Goal: Task Accomplishment & Management: Manage account settings

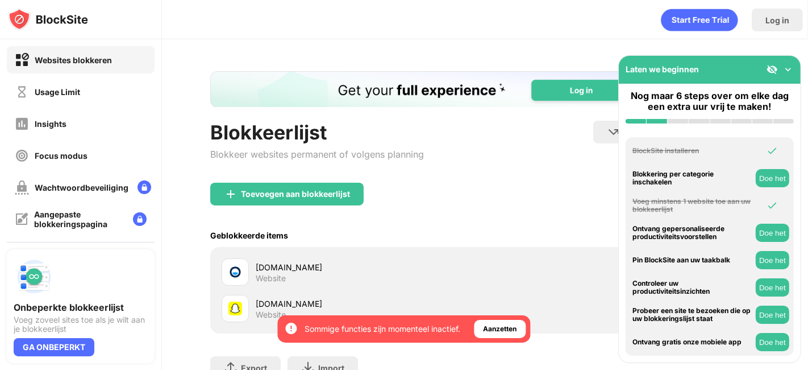
click at [779, 314] on button "Doe het" at bounding box center [773, 314] width 34 height 18
click at [772, 287] on button "Doe het" at bounding box center [773, 287] width 34 height 18
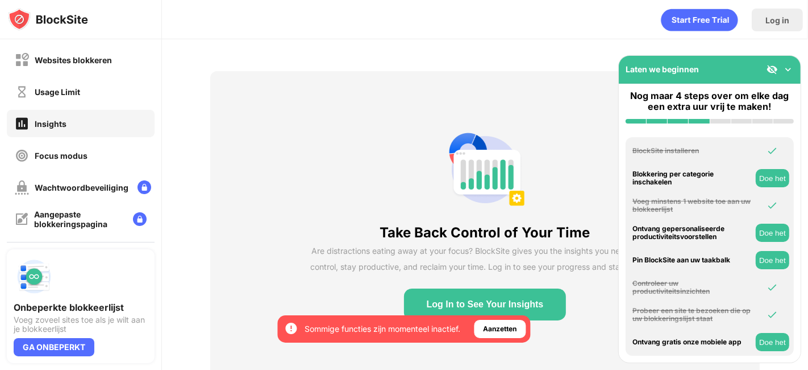
click at [778, 258] on button "Doe het" at bounding box center [773, 260] width 34 height 18
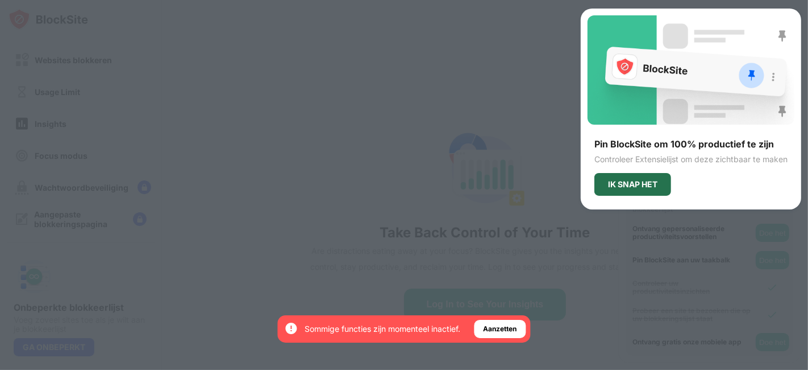
click at [633, 188] on div "IK SNAP HET" at bounding box center [632, 184] width 49 height 9
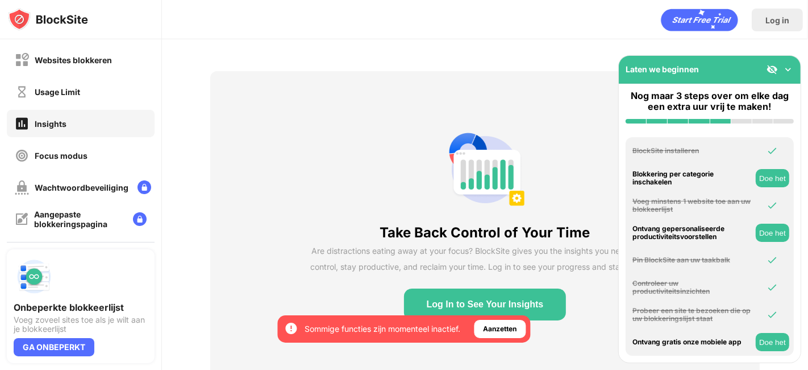
click at [783, 233] on button "Doe het" at bounding box center [773, 232] width 34 height 18
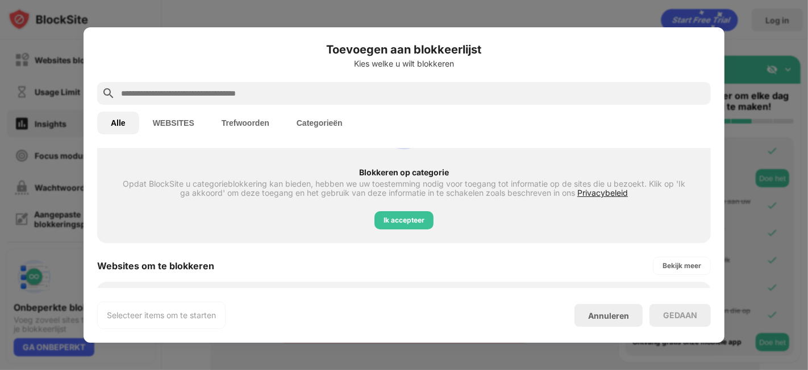
scroll to position [94, 0]
click at [606, 316] on div "Annuleren" at bounding box center [608, 315] width 41 height 10
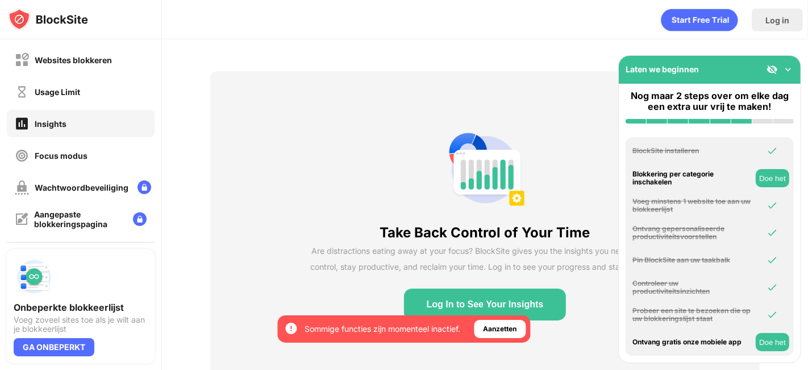
click at [785, 68] on img at bounding box center [788, 69] width 11 height 11
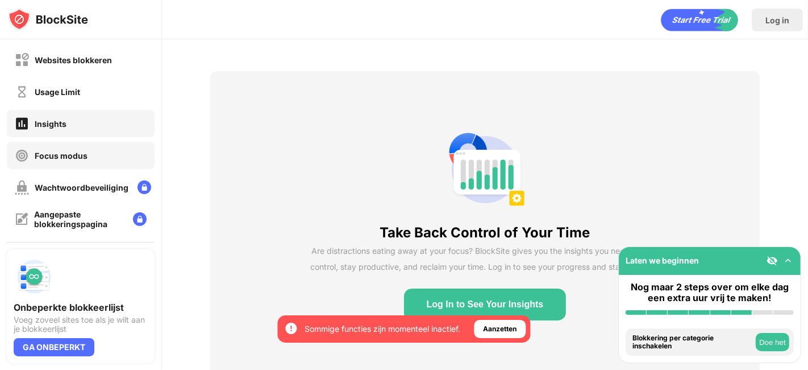
click at [95, 158] on div "Focus modus" at bounding box center [81, 155] width 148 height 27
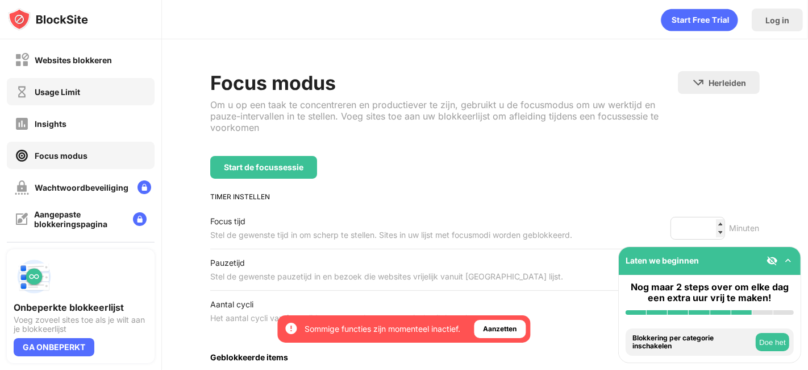
click at [99, 98] on div "Usage Limit" at bounding box center [81, 91] width 148 height 27
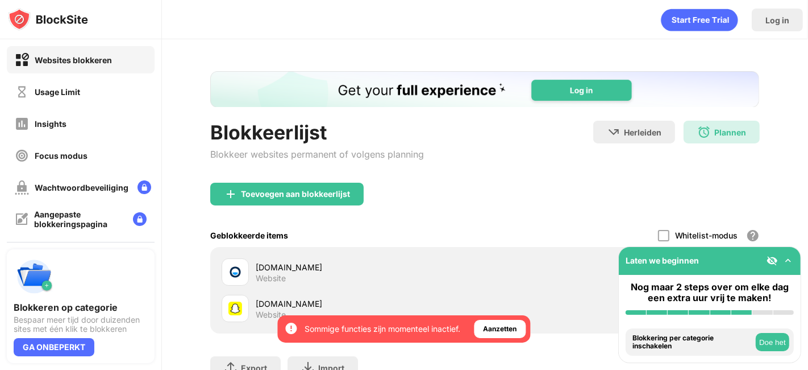
click at [260, 46] on div "Blokkeerlijst Blokkeer websites permanent of volgens planning Herleiden Klik om…" at bounding box center [485, 246] width 646 height 414
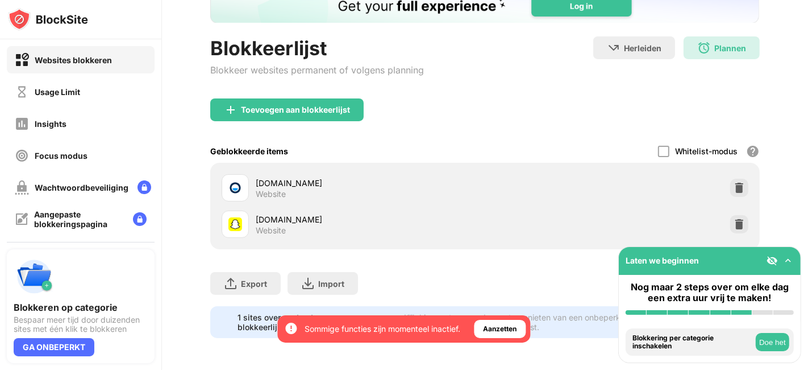
scroll to position [93, 10]
click at [50, 94] on div "Usage Limit" at bounding box center [57, 92] width 45 height 10
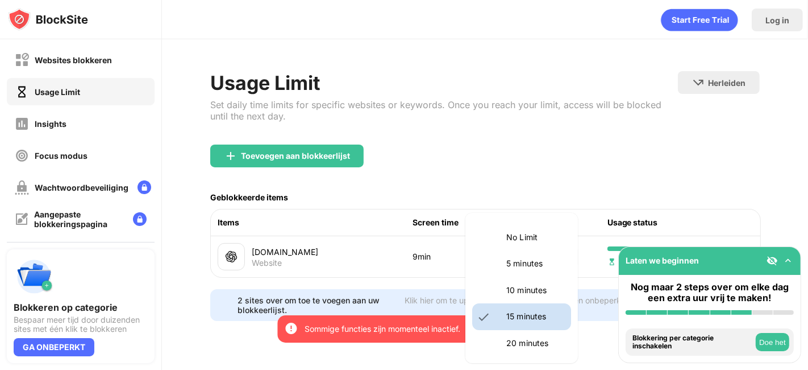
click at [542, 258] on body "Door u aan te melden, verzekert u toegang tot alle functies en voordelen die af…" at bounding box center [404, 185] width 808 height 370
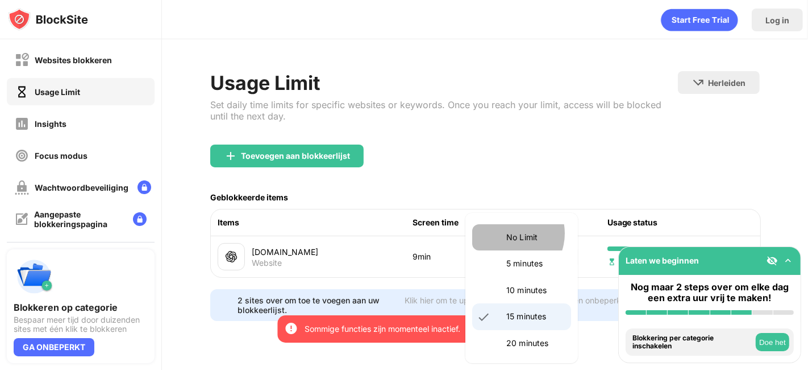
click at [509, 233] on p "No Limit" at bounding box center [536, 237] width 58 height 13
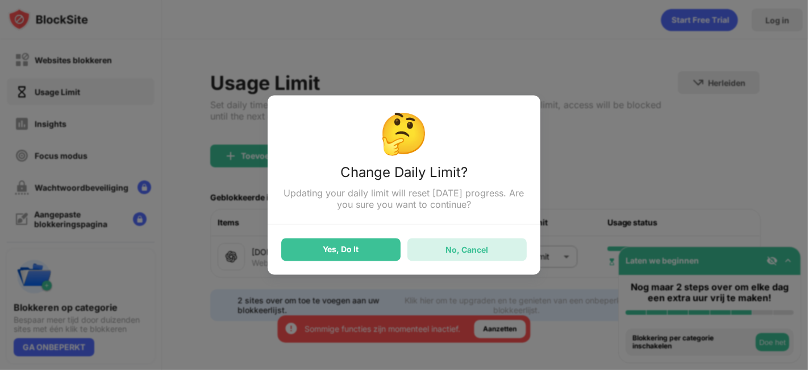
click at [469, 246] on div "No, Cancel" at bounding box center [467, 249] width 43 height 10
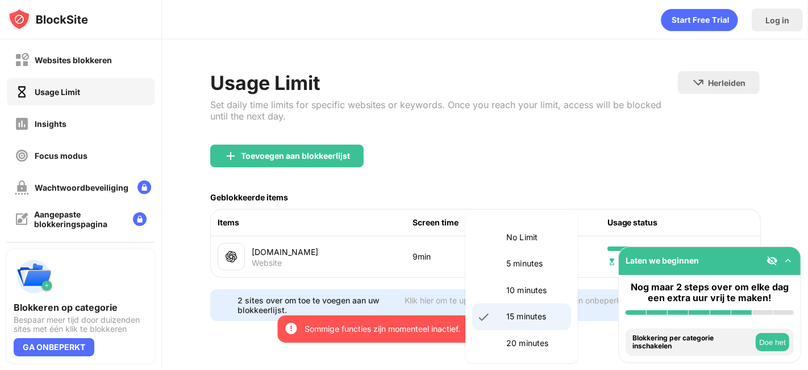
click at [524, 255] on body "Door u aan te melden, verzekert u toegang tot alle functies en voordelen die af…" at bounding box center [404, 185] width 808 height 370
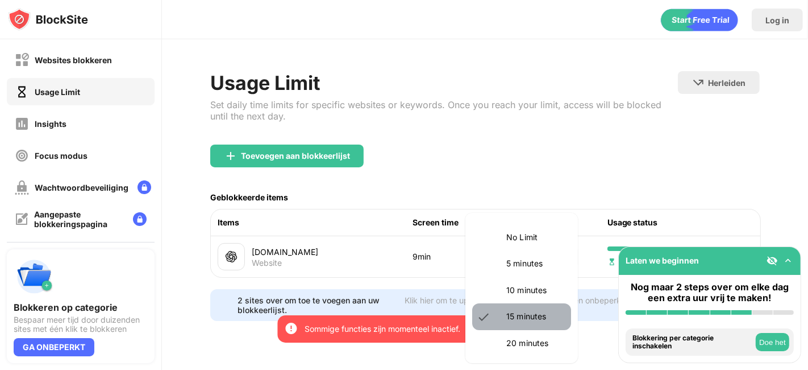
click at [541, 317] on p "15 minutes" at bounding box center [536, 316] width 58 height 13
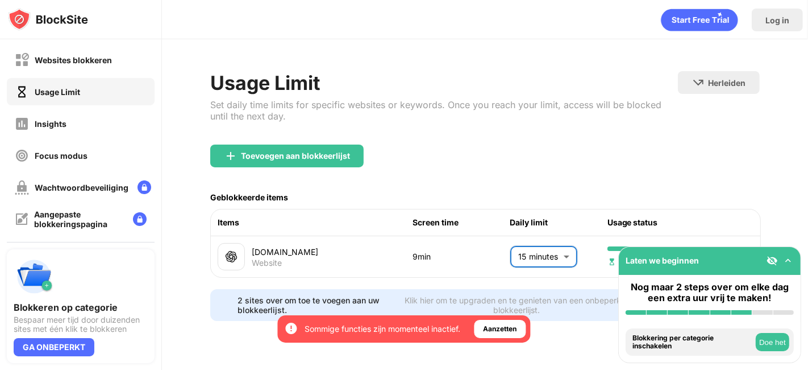
click at [528, 255] on body "Door u aan te melden, verzekert u toegang tot alle functies en voordelen die af…" at bounding box center [404, 185] width 808 height 370
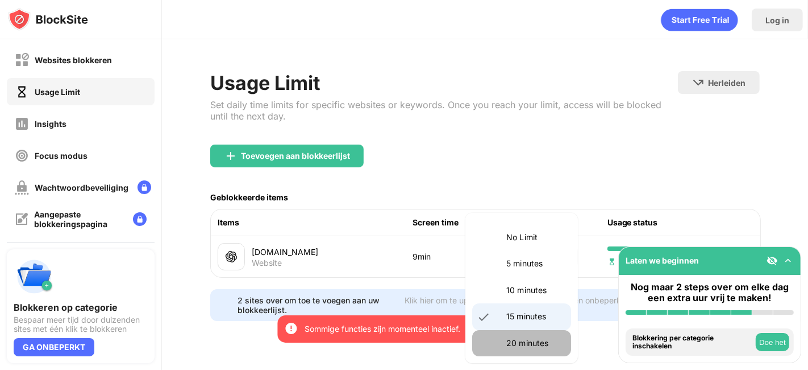
click at [537, 347] on p "20 minutes" at bounding box center [536, 343] width 58 height 13
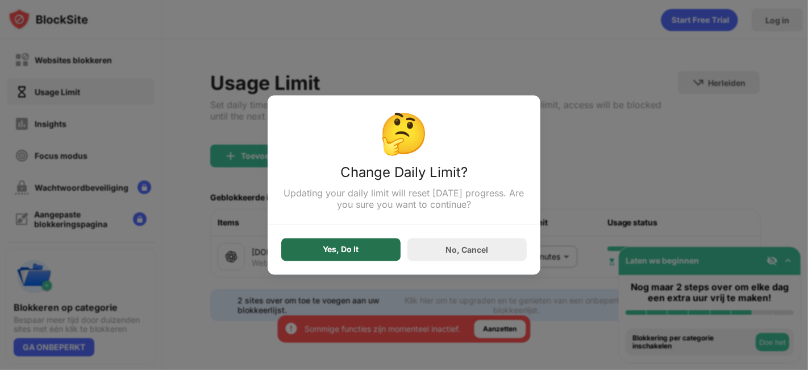
click at [356, 248] on div "Yes, Do It" at bounding box center [341, 249] width 36 height 9
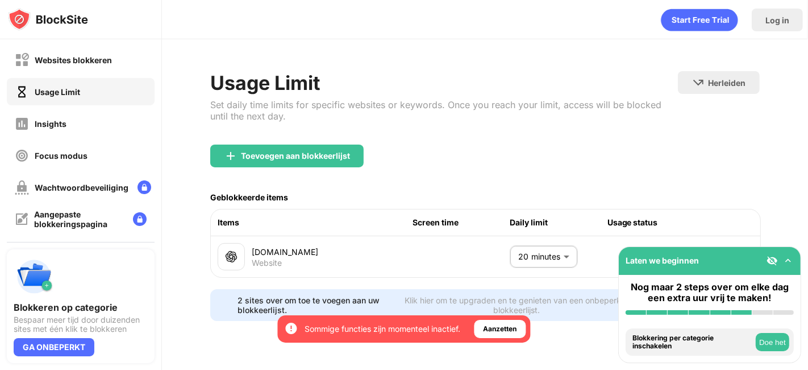
click at [539, 262] on body "Door u aan te melden, verzekert u toegang tot alle functies en voordelen die af…" at bounding box center [404, 185] width 808 height 370
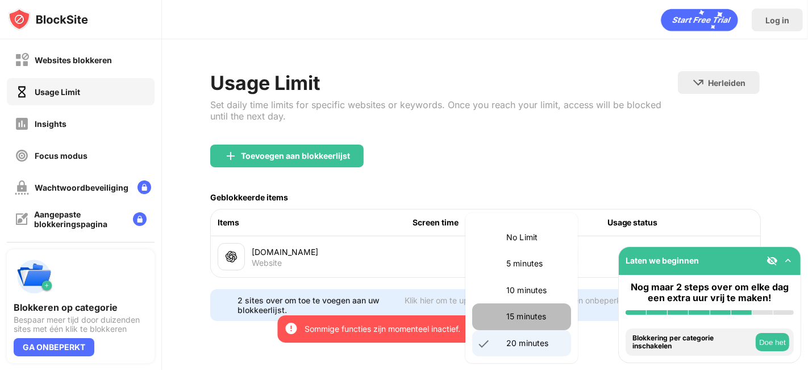
click at [544, 313] on p "15 minutes" at bounding box center [536, 316] width 58 height 13
type input "**"
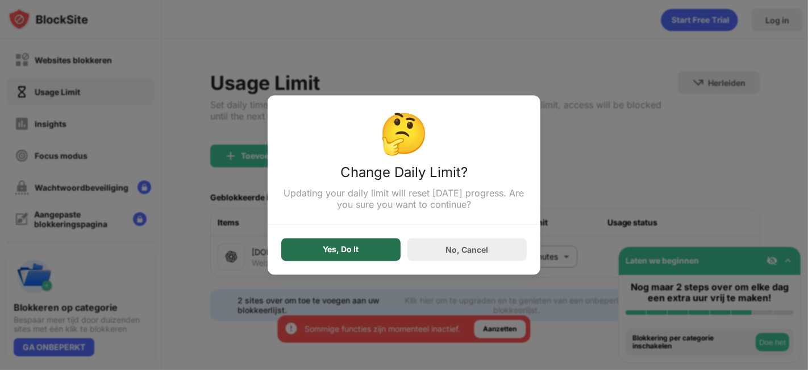
click at [360, 252] on div "Yes, Do It" at bounding box center [340, 249] width 119 height 23
